Goal: Find specific page/section: Find specific page/section

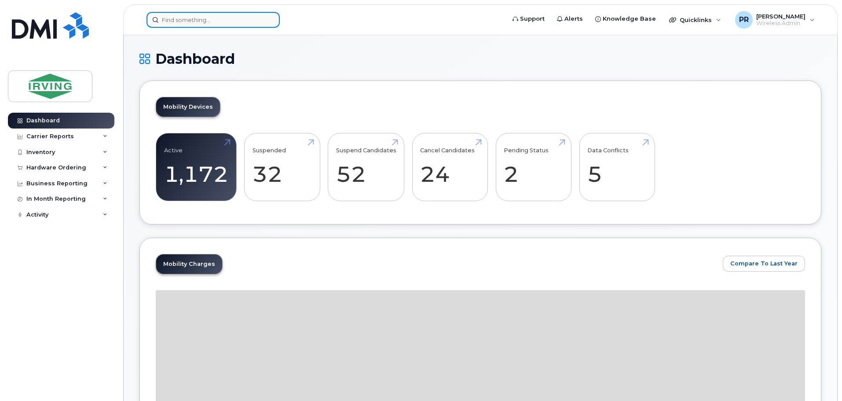
click at [185, 20] on input at bounding box center [212, 20] width 133 height 16
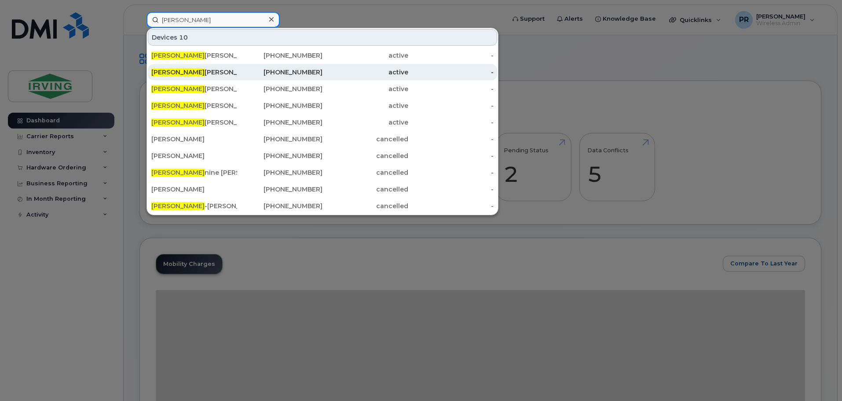
type input "[PERSON_NAME]"
click at [187, 71] on div "[PERSON_NAME]" at bounding box center [194, 72] width 86 height 9
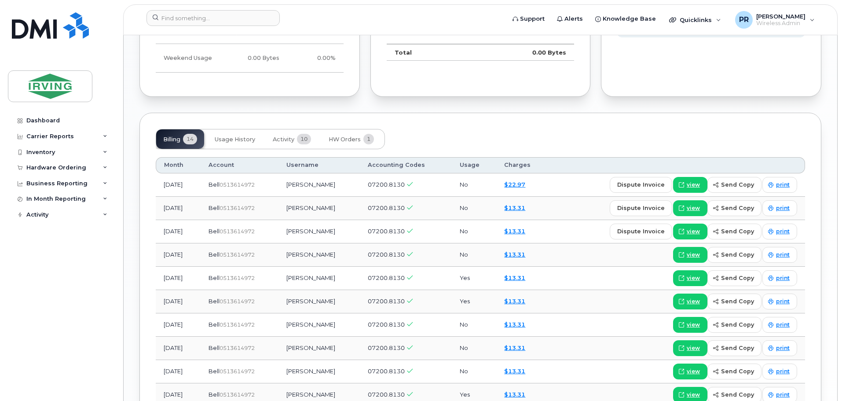
scroll to position [747, 0]
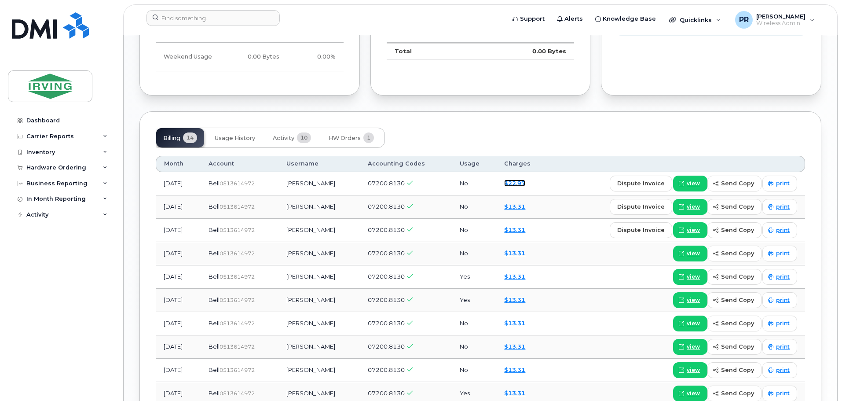
click at [520, 179] on link "$22.97" at bounding box center [514, 182] width 21 height 7
click at [517, 179] on link "$22.97" at bounding box center [514, 182] width 21 height 7
click at [696, 179] on span "view" at bounding box center [692, 183] width 13 height 8
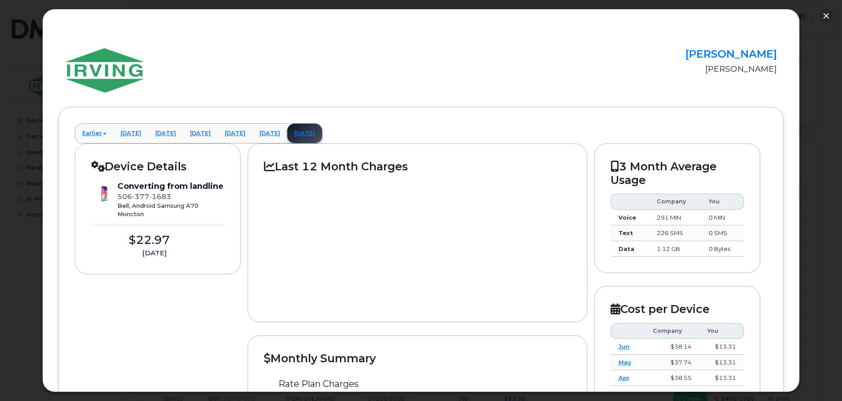
scroll to position [703, 0]
